Goal: Transaction & Acquisition: Purchase product/service

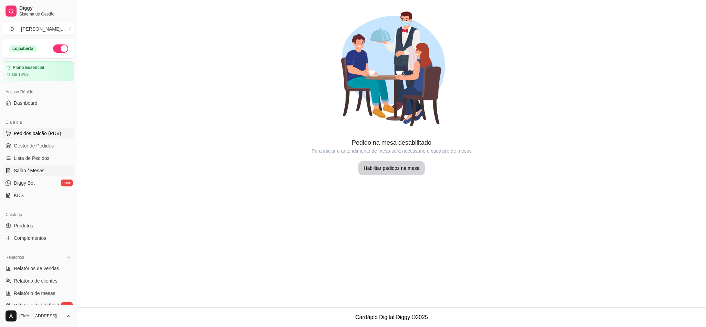
click at [32, 132] on span "Pedidos balcão (PDV)" at bounding box center [38, 133] width 48 height 7
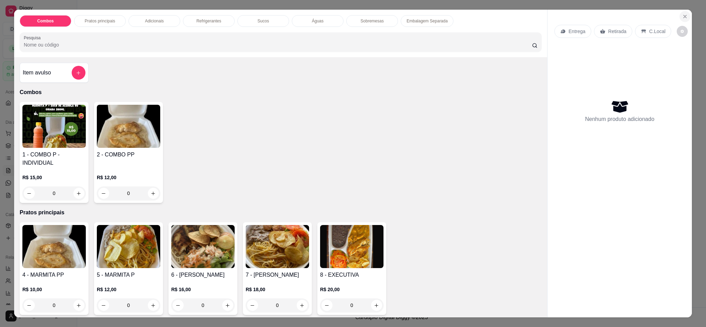
click at [682, 15] on icon "Close" at bounding box center [685, 17] width 6 height 6
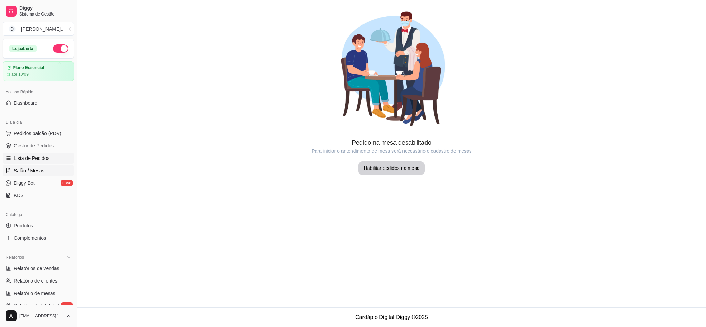
click at [38, 158] on span "Lista de Pedidos" at bounding box center [32, 158] width 36 height 7
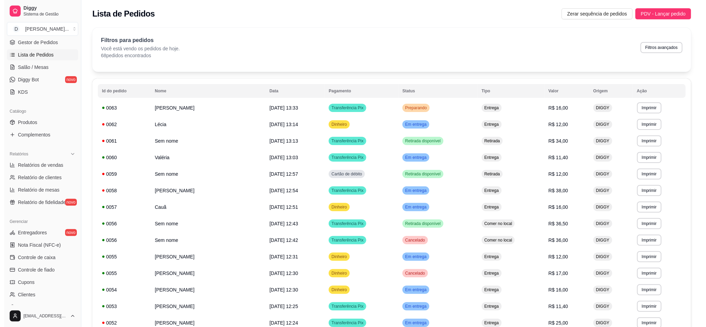
scroll to position [169, 0]
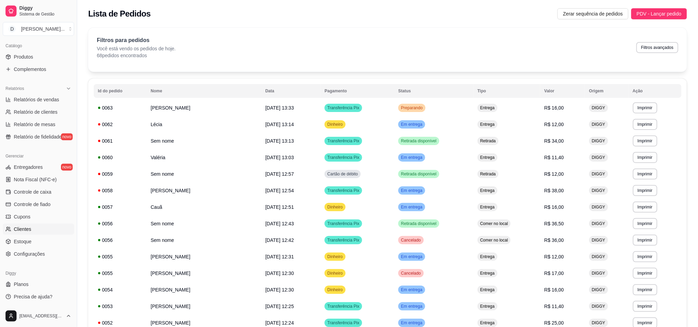
click at [23, 231] on span "Clientes" at bounding box center [23, 229] width 18 height 7
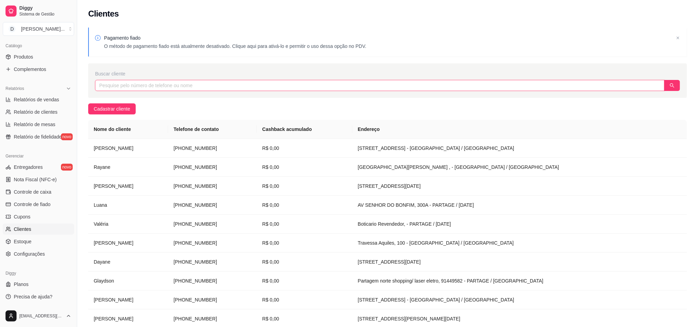
paste input "[PHONE_NUMBER]"
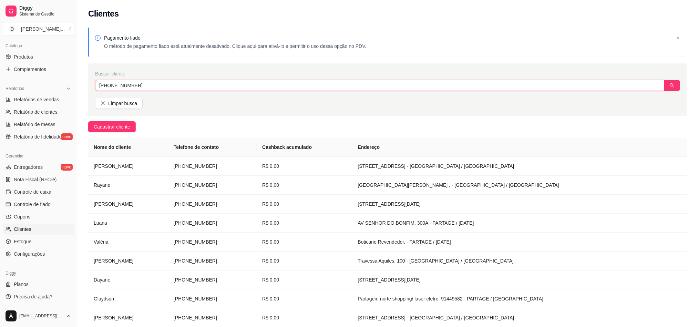
click at [120, 87] on input "[PHONE_NUMBER]" at bounding box center [379, 85] width 569 height 11
type input "84988319520"
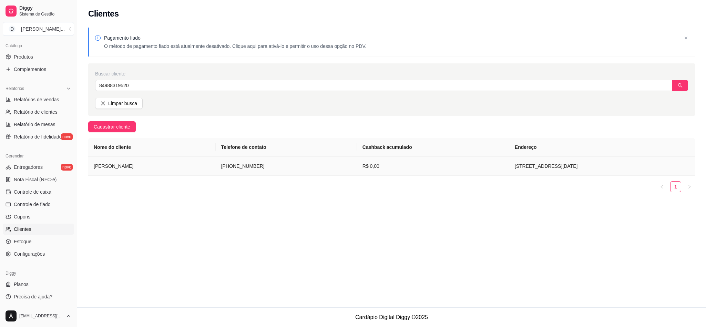
click at [142, 171] on td "[PERSON_NAME]" at bounding box center [151, 166] width 127 height 19
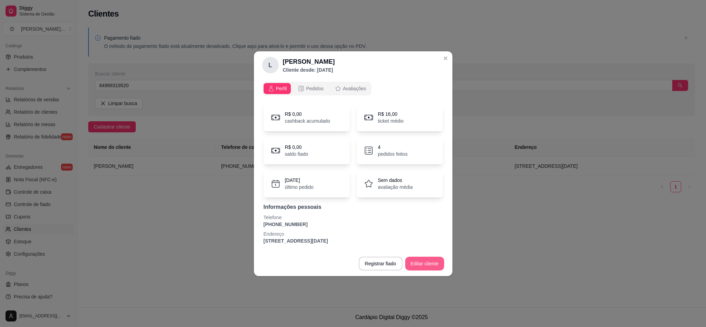
click at [423, 262] on button "Editar cliente" at bounding box center [424, 264] width 39 height 14
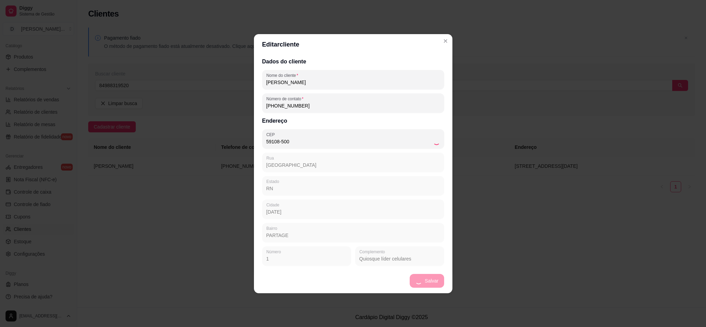
type input "Avenida Doutor [PERSON_NAME]"
type input "[DATE]"
type input "Potengi"
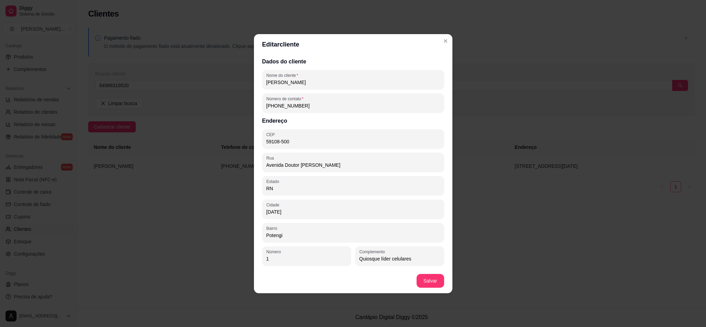
click at [285, 104] on input "[PHONE_NUMBER]" at bounding box center [353, 105] width 174 height 7
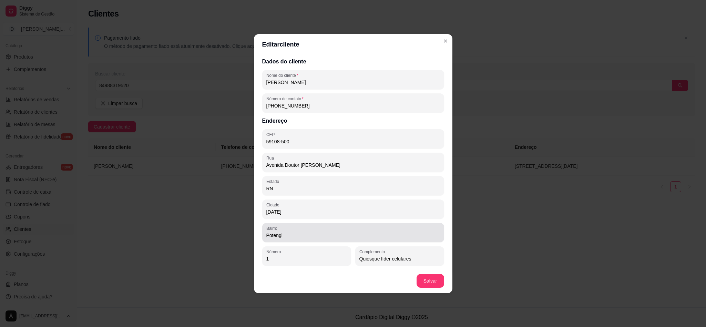
type input "[PHONE_NUMBER]"
click at [307, 230] on div "Potengi" at bounding box center [353, 233] width 174 height 14
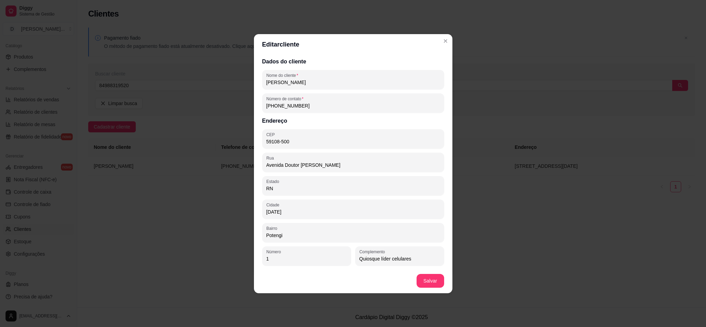
drag, startPoint x: 354, startPoint y: 170, endPoint x: 248, endPoint y: 168, distance: 105.7
click at [248, 168] on div "Editar cliente Dados do cliente Nome do cliente [PERSON_NAME] krygsman Número d…" at bounding box center [353, 163] width 706 height 327
click at [409, 245] on div "Dados do cliente Nome do cliente [PERSON_NAME] krygsman Número de contato [PHON…" at bounding box center [353, 162] width 198 height 214
click at [410, 257] on input "Quiosque líder celulares" at bounding box center [399, 258] width 81 height 7
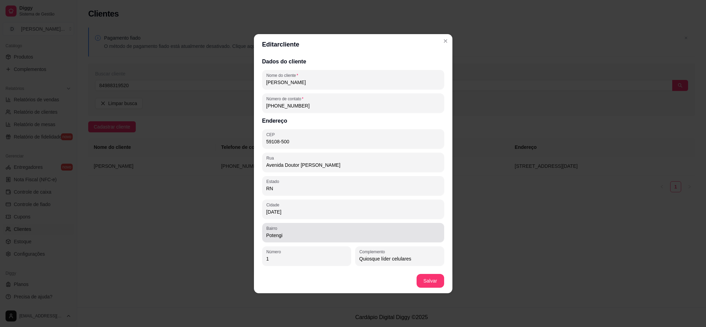
click at [379, 233] on input "Potengi" at bounding box center [353, 235] width 174 height 7
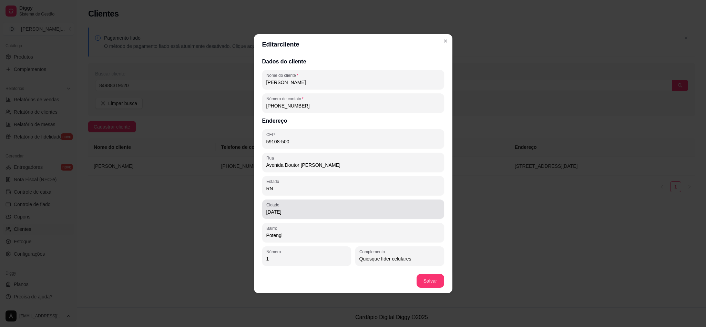
click at [308, 207] on div "[DATE]" at bounding box center [353, 209] width 174 height 14
click at [292, 186] on input "RN" at bounding box center [353, 188] width 174 height 7
click at [361, 164] on input "Avenida Doutor [PERSON_NAME]" at bounding box center [353, 165] width 174 height 7
drag, startPoint x: 361, startPoint y: 164, endPoint x: 244, endPoint y: 165, distance: 116.4
click at [244, 165] on div "Editar cliente Dados do cliente Nome do cliente [PERSON_NAME] krygsman Número d…" at bounding box center [353, 163] width 706 height 327
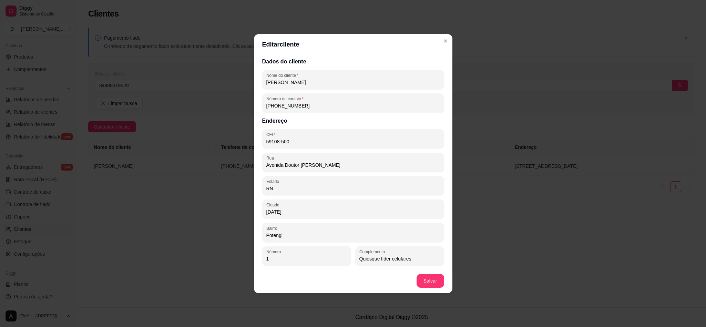
type input "a"
type input "Av [PERSON_NAME]"
drag, startPoint x: 295, startPoint y: 233, endPoint x: 232, endPoint y: 238, distance: 63.8
click at [232, 238] on div "Editar cliente Dados do cliente Nome do cliente [PERSON_NAME] krygsman Número d…" at bounding box center [353, 163] width 706 height 327
type input "PARTAGE"
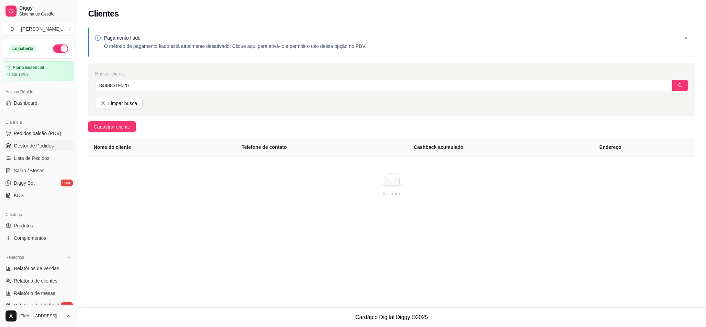
click at [35, 146] on span "Gestor de Pedidos" at bounding box center [34, 145] width 40 height 7
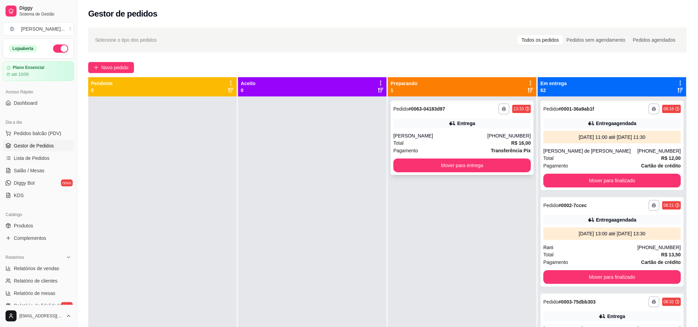
click at [457, 162] on button "Mover para entrega" at bounding box center [461, 165] width 137 height 14
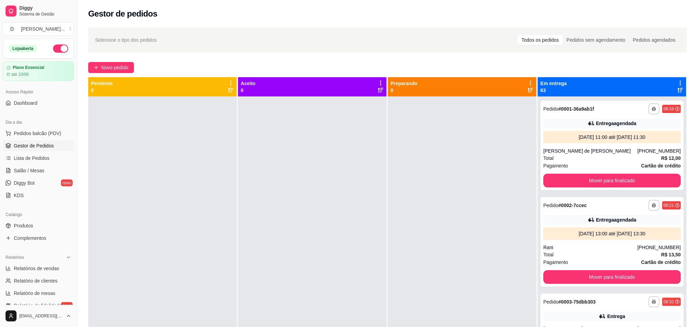
click at [110, 74] on div "**********" at bounding box center [387, 217] width 621 height 389
click at [107, 66] on span "Novo pedido" at bounding box center [114, 68] width 27 height 8
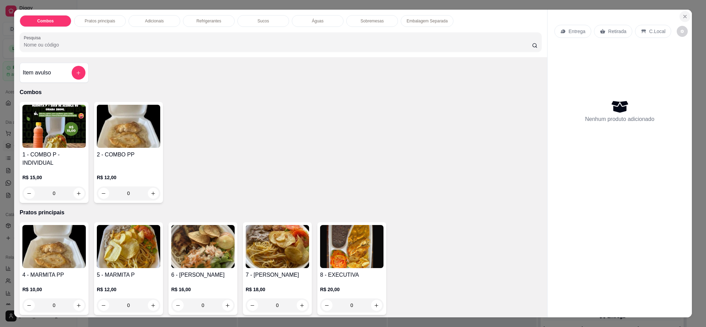
click at [682, 15] on icon "Close" at bounding box center [685, 17] width 6 height 6
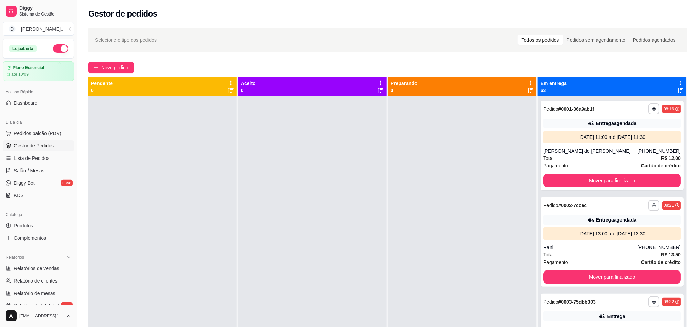
click at [114, 74] on div "**********" at bounding box center [387, 217] width 621 height 389
click at [137, 72] on div "Novo pedido" at bounding box center [387, 67] width 598 height 11
click at [129, 67] on button "Novo pedido" at bounding box center [111, 67] width 46 height 11
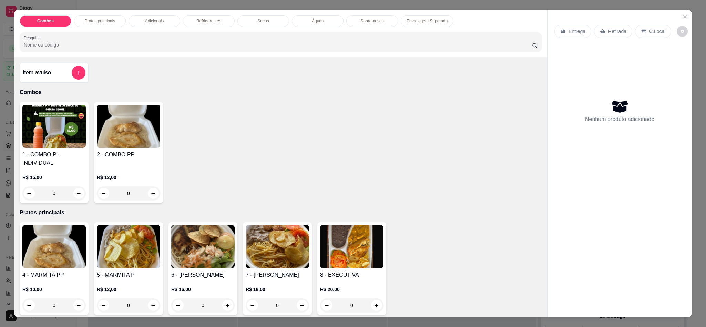
click at [558, 26] on div "Entrega" at bounding box center [572, 31] width 37 height 13
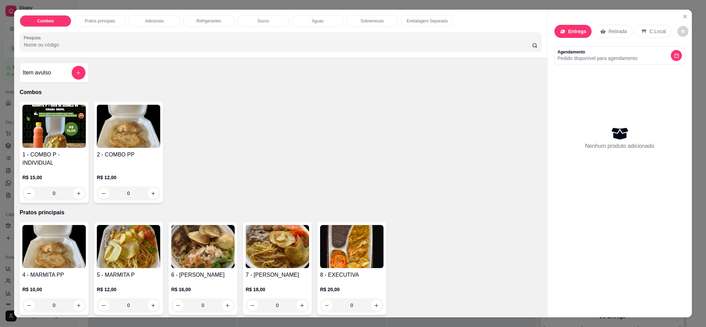
click at [330, 45] on div at bounding box center [352, 49] width 129 height 14
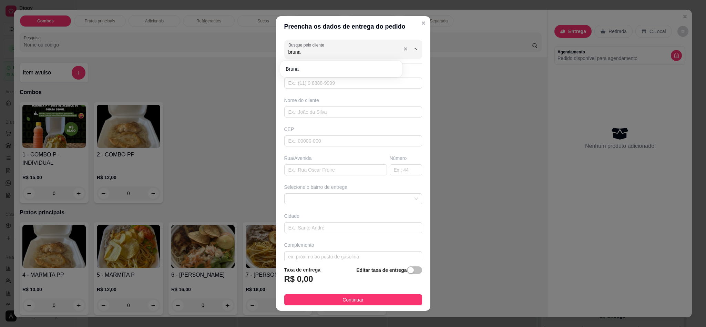
click at [312, 67] on span "Bruna" at bounding box center [337, 68] width 104 height 7
type input "Bruna"
type input "84921586635"
type input "Bruna"
type input "5110200"
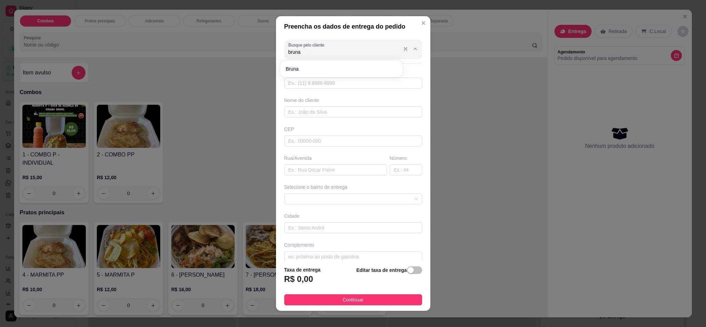
type input "Partage Norte shopping"
type input "Sem"
type input "[DATE]"
type input "Clínica DRENESSE"
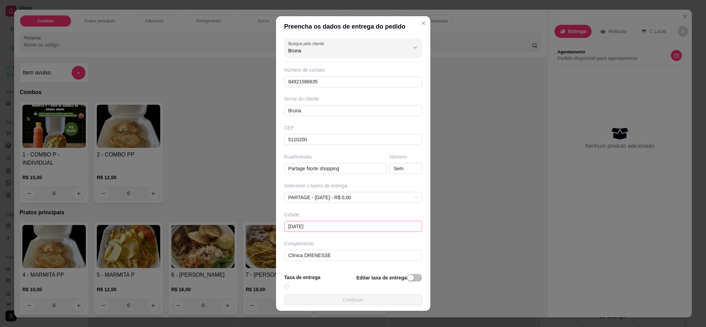
scroll to position [33, 0]
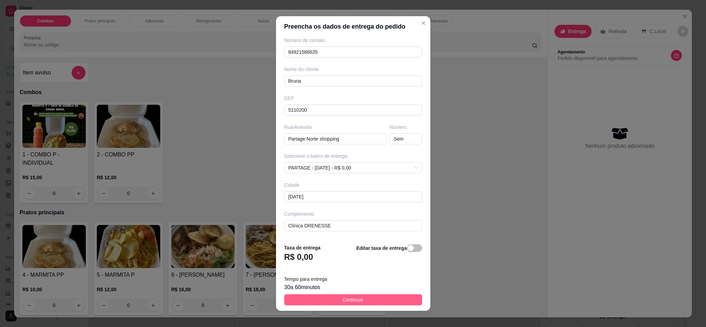
type input "Bruna"
click at [318, 301] on button "Continuar" at bounding box center [353, 299] width 138 height 11
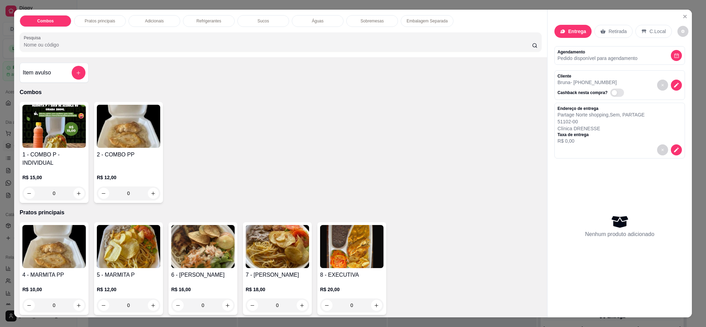
click at [136, 262] on img at bounding box center [128, 246] width 63 height 43
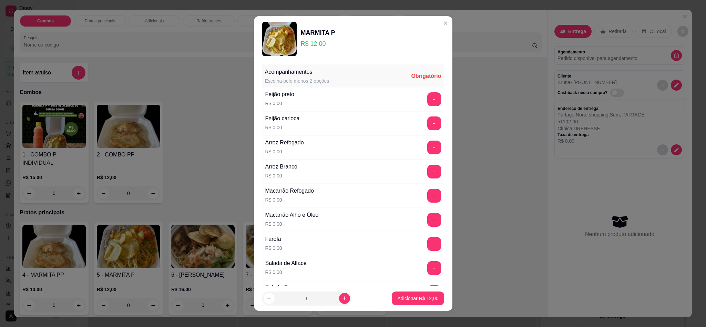
click at [427, 98] on button "+" at bounding box center [434, 99] width 14 height 14
click at [406, 158] on div "Arroz Refogado R$ 0,00 +" at bounding box center [353, 147] width 182 height 24
click at [427, 153] on button "+" at bounding box center [434, 147] width 14 height 14
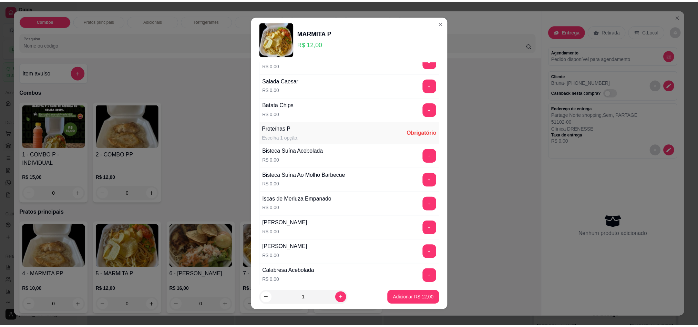
scroll to position [258, 0]
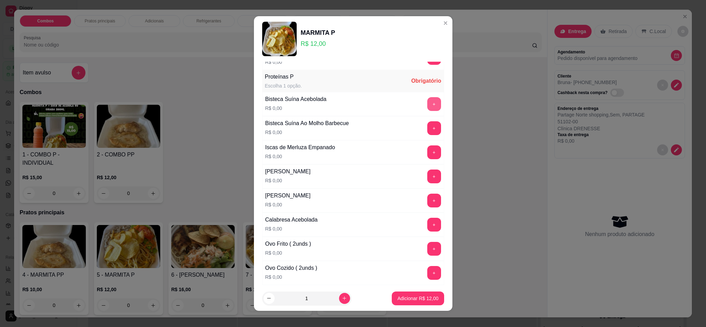
click at [427, 108] on button "+" at bounding box center [434, 104] width 14 height 14
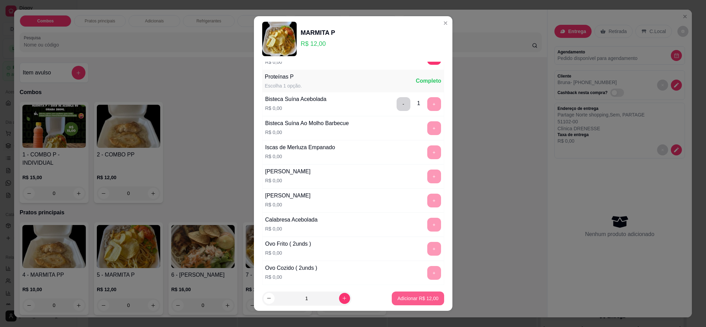
click at [409, 305] on footer "1 Adicionar R$ 12,00" at bounding box center [353, 298] width 198 height 25
click at [410, 299] on p "Adicionar R$ 12,00" at bounding box center [417, 298] width 41 height 7
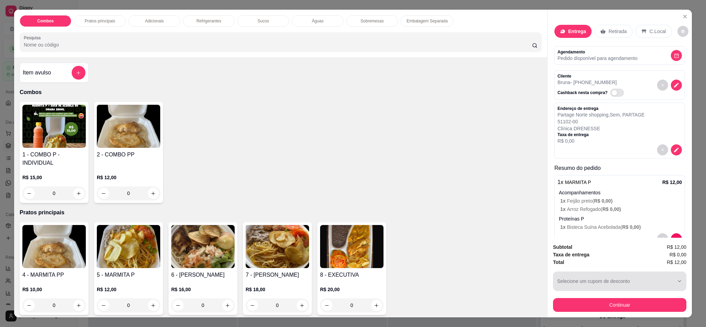
click at [581, 274] on button "Selecione um cupom de desconto" at bounding box center [619, 280] width 133 height 19
click at [572, 307] on p "5% de desconto na primeira compra" at bounding box center [595, 307] width 76 height 5
type input "688d390dcd0484745ed0e0a3"
select select "688d390dcd0484745ed0e0a3"
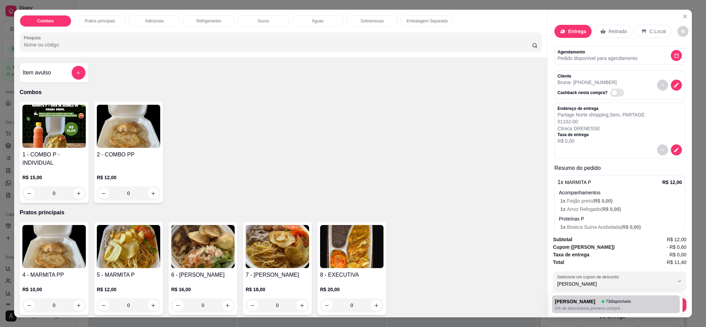
click at [575, 307] on button "Continuar" at bounding box center [619, 305] width 133 height 14
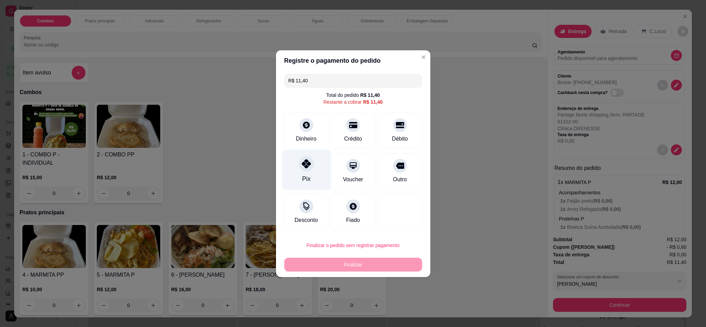
click at [302, 184] on div "Pix" at bounding box center [306, 169] width 49 height 40
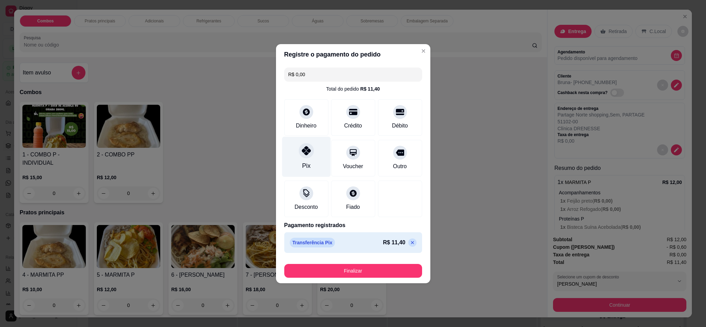
type input "R$ 0,00"
click at [338, 262] on div "Finalizar" at bounding box center [353, 269] width 138 height 17
click at [339, 265] on button "Finalizar" at bounding box center [353, 271] width 138 height 14
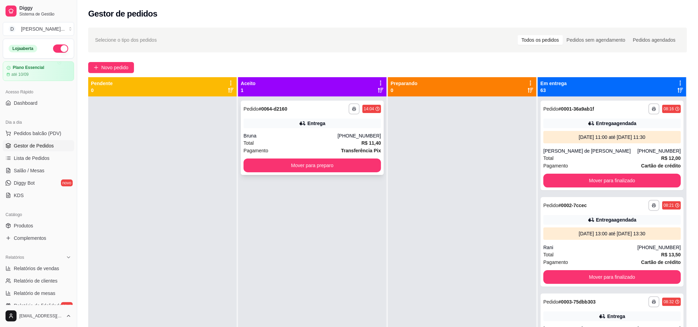
click at [263, 156] on div "**********" at bounding box center [312, 138] width 143 height 74
click at [245, 165] on button "Mover para preparo" at bounding box center [311, 165] width 137 height 14
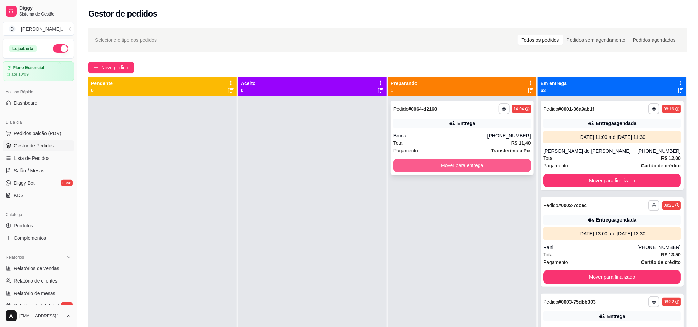
click at [436, 168] on button "Mover para entrega" at bounding box center [461, 165] width 137 height 14
